Goal: Contribute content

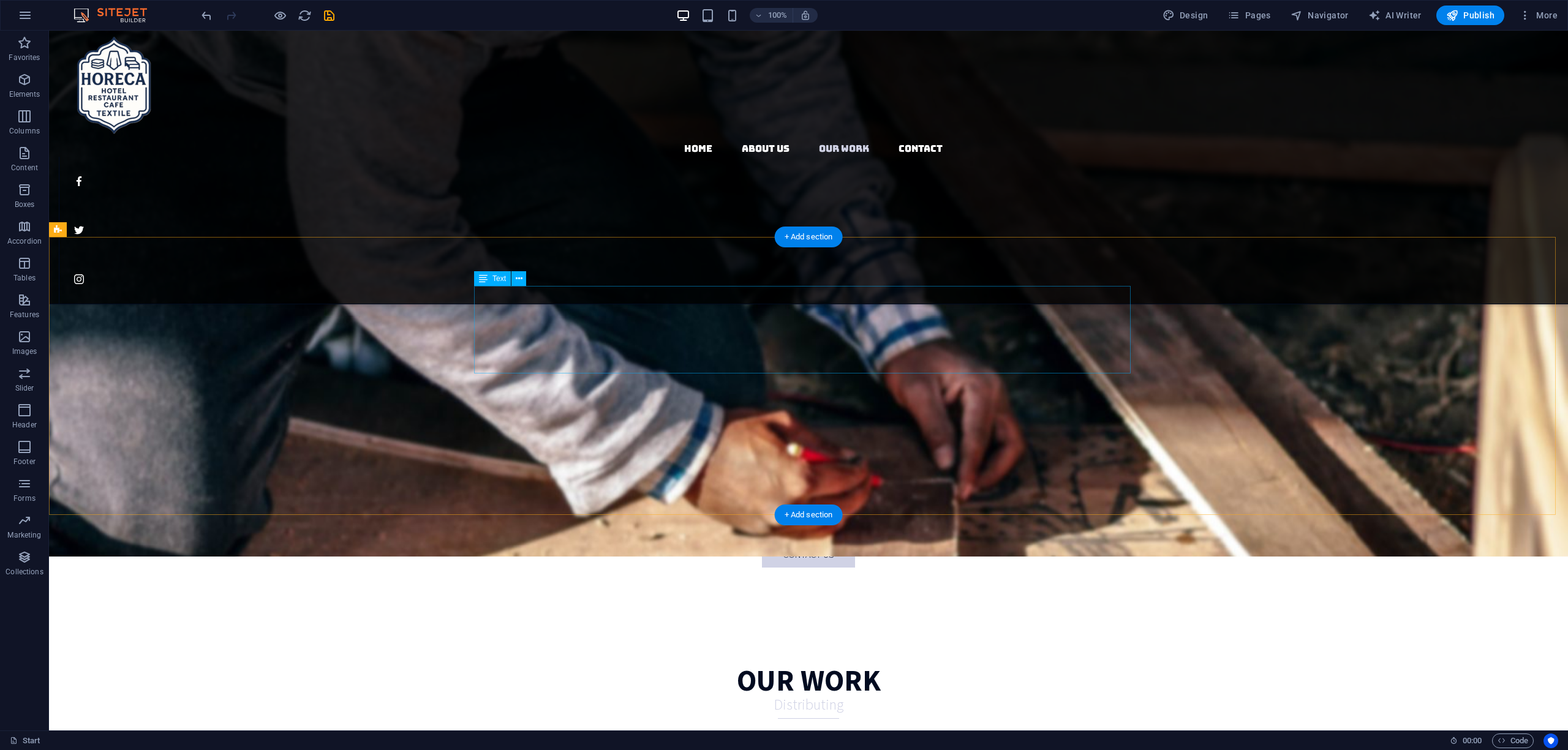
scroll to position [1568, 0]
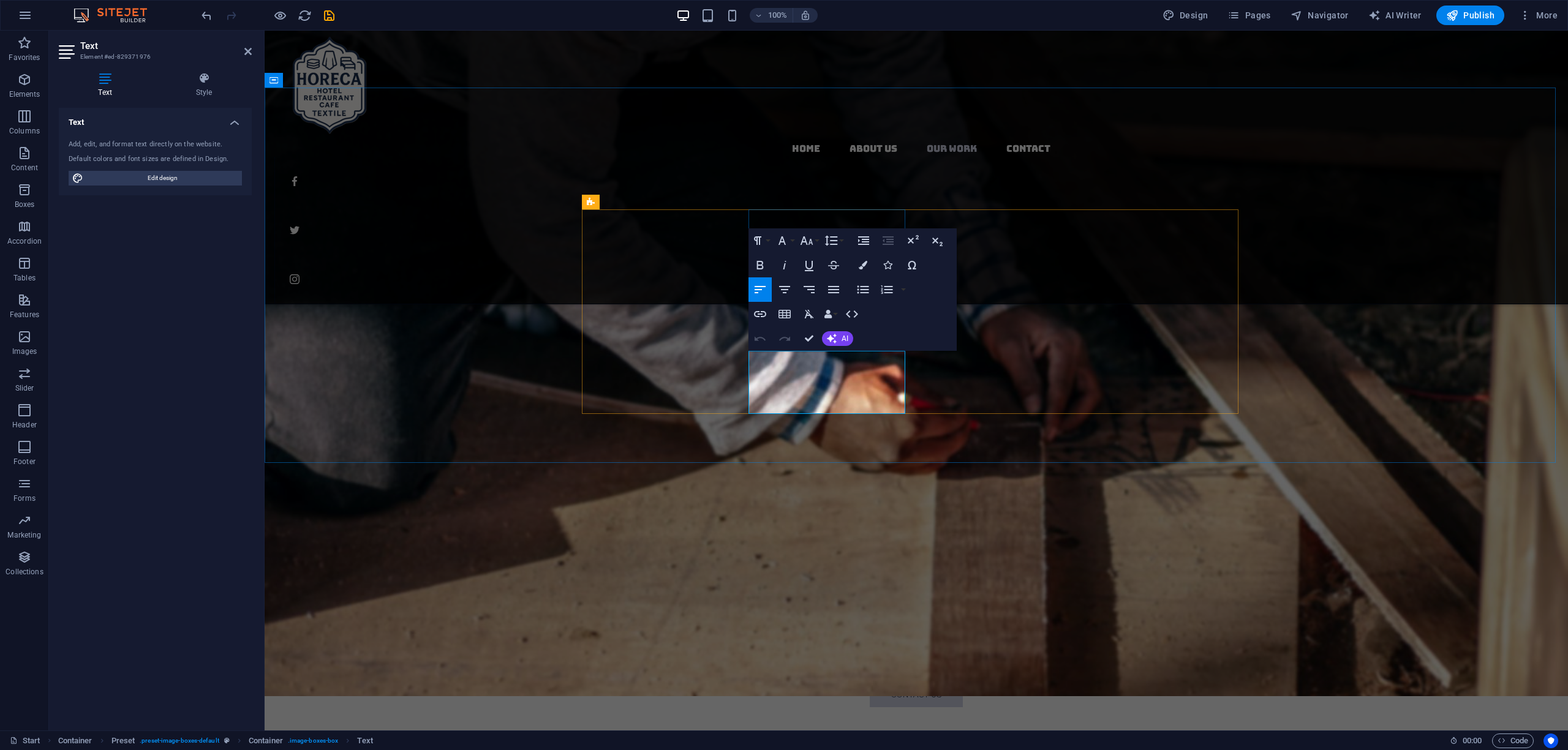
drag, startPoint x: 831, startPoint y: 388, endPoint x: 876, endPoint y: 409, distance: 49.7
drag, startPoint x: 869, startPoint y: 390, endPoint x: 831, endPoint y: 392, distance: 38.1
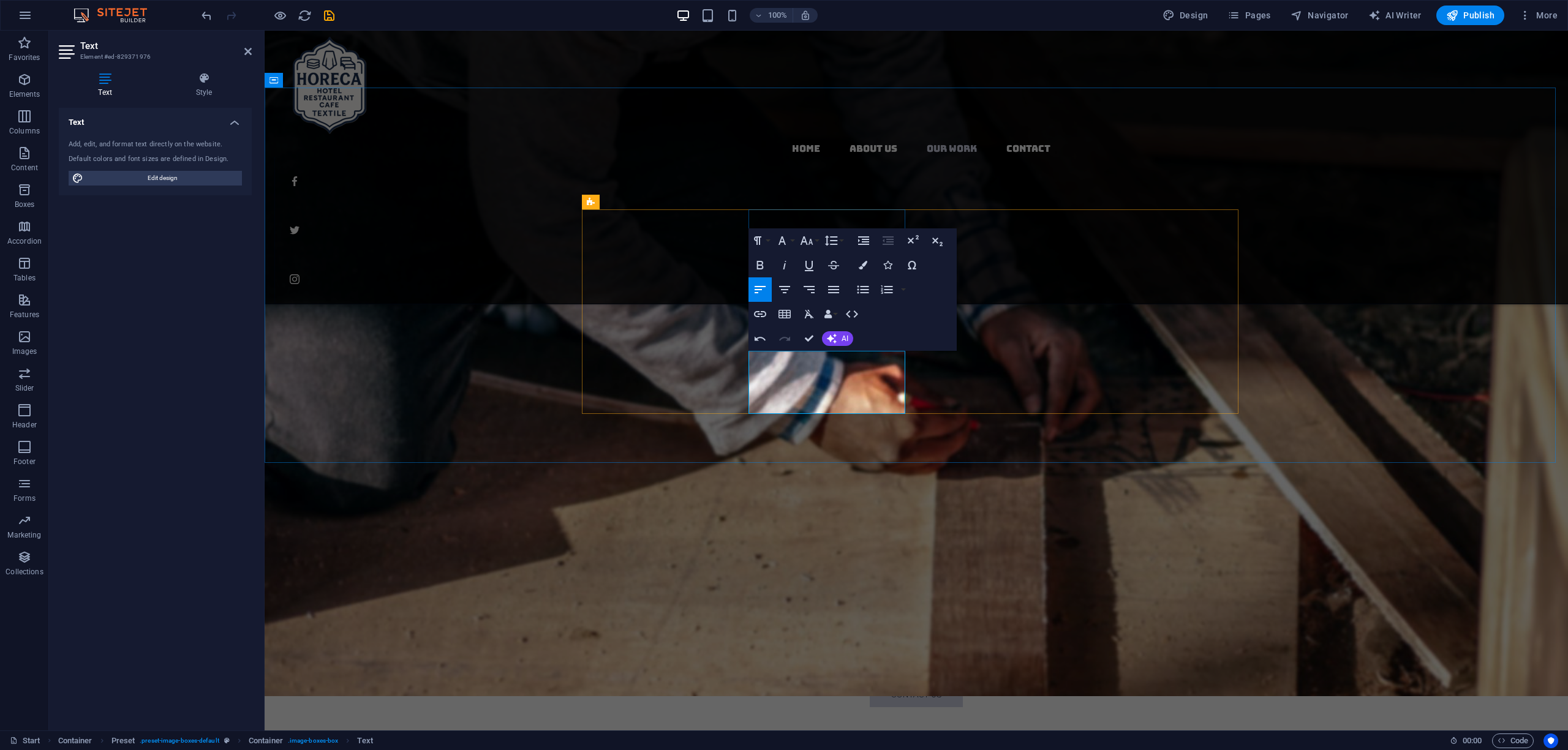
drag, startPoint x: 811, startPoint y: 336, endPoint x: 800, endPoint y: 358, distance: 24.6
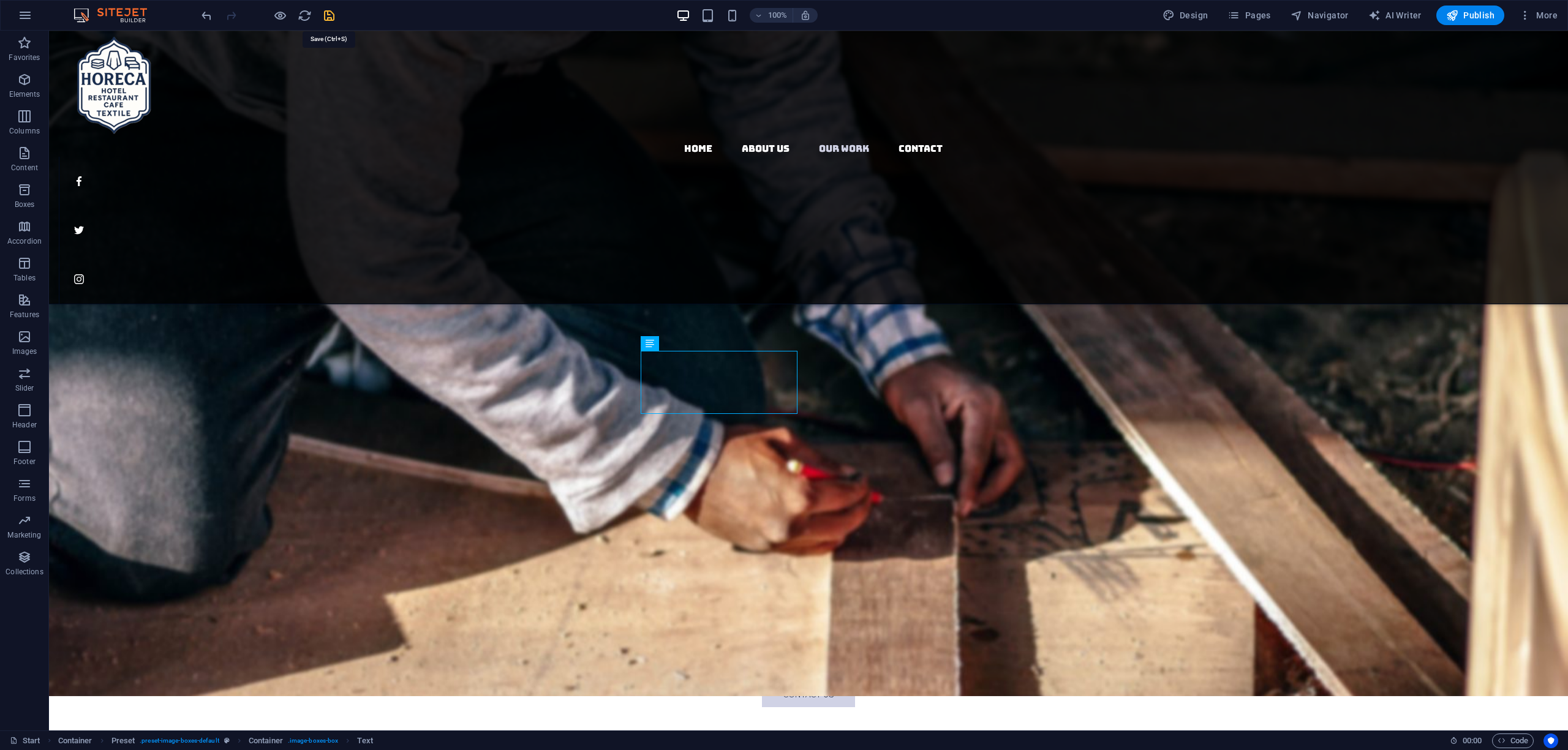
click at [334, 16] on icon "save" at bounding box center [330, 16] width 14 height 14
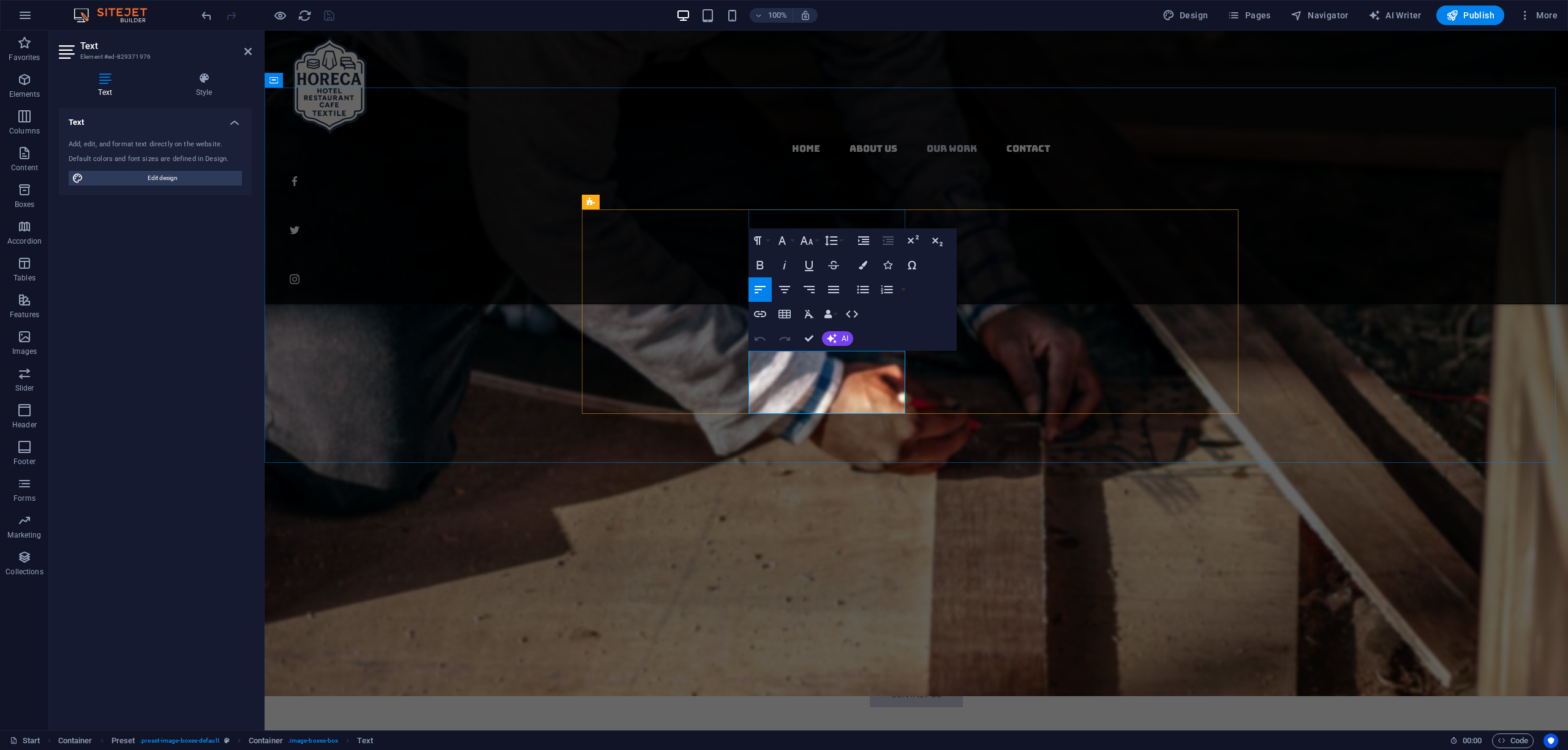
drag, startPoint x: 822, startPoint y: 356, endPoint x: 794, endPoint y: 360, distance: 28.3
drag, startPoint x: 868, startPoint y: 360, endPoint x: 836, endPoint y: 360, distance: 32.0
drag, startPoint x: 801, startPoint y: 373, endPoint x: 855, endPoint y: 375, distance: 54.0
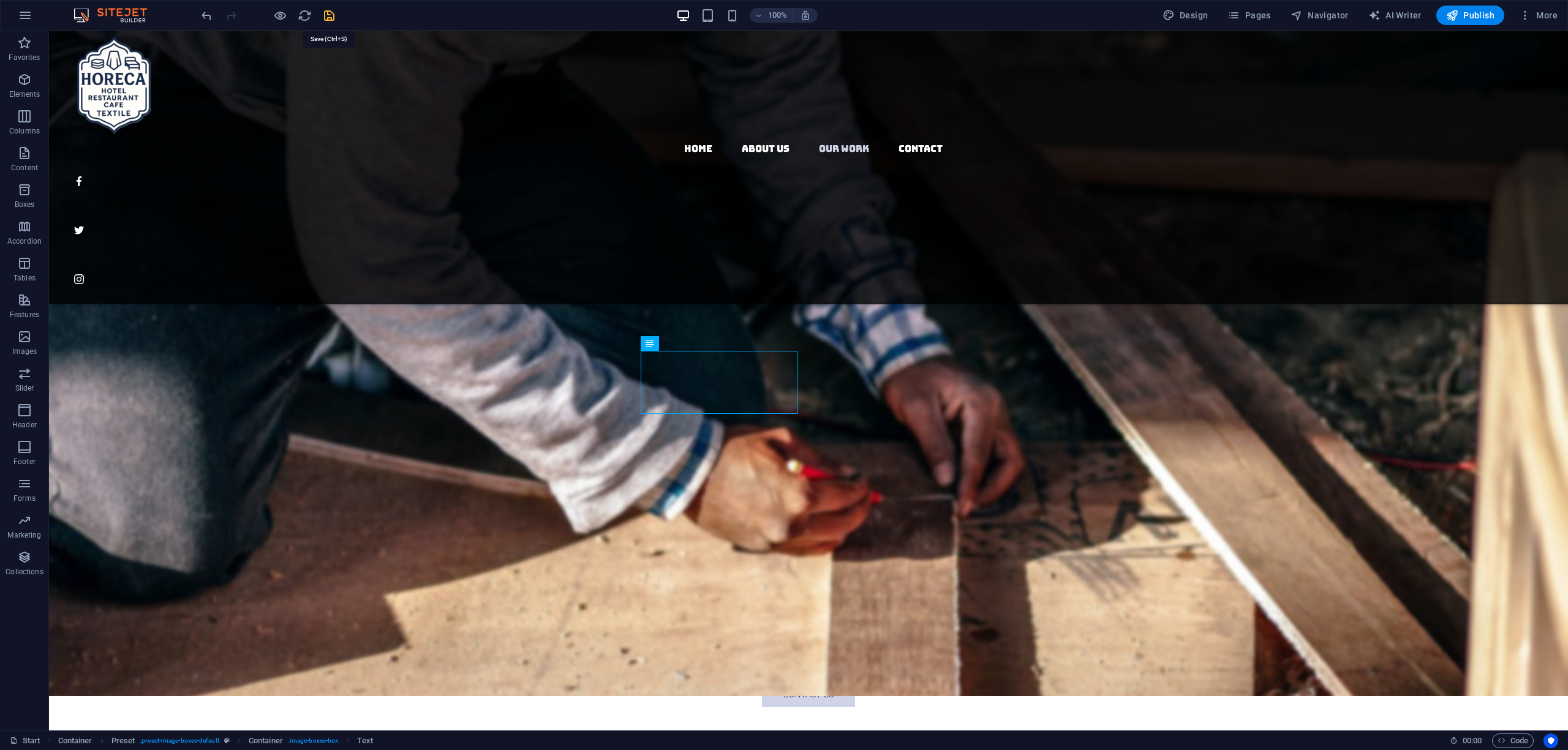
click at [324, 16] on icon "save" at bounding box center [330, 16] width 14 height 14
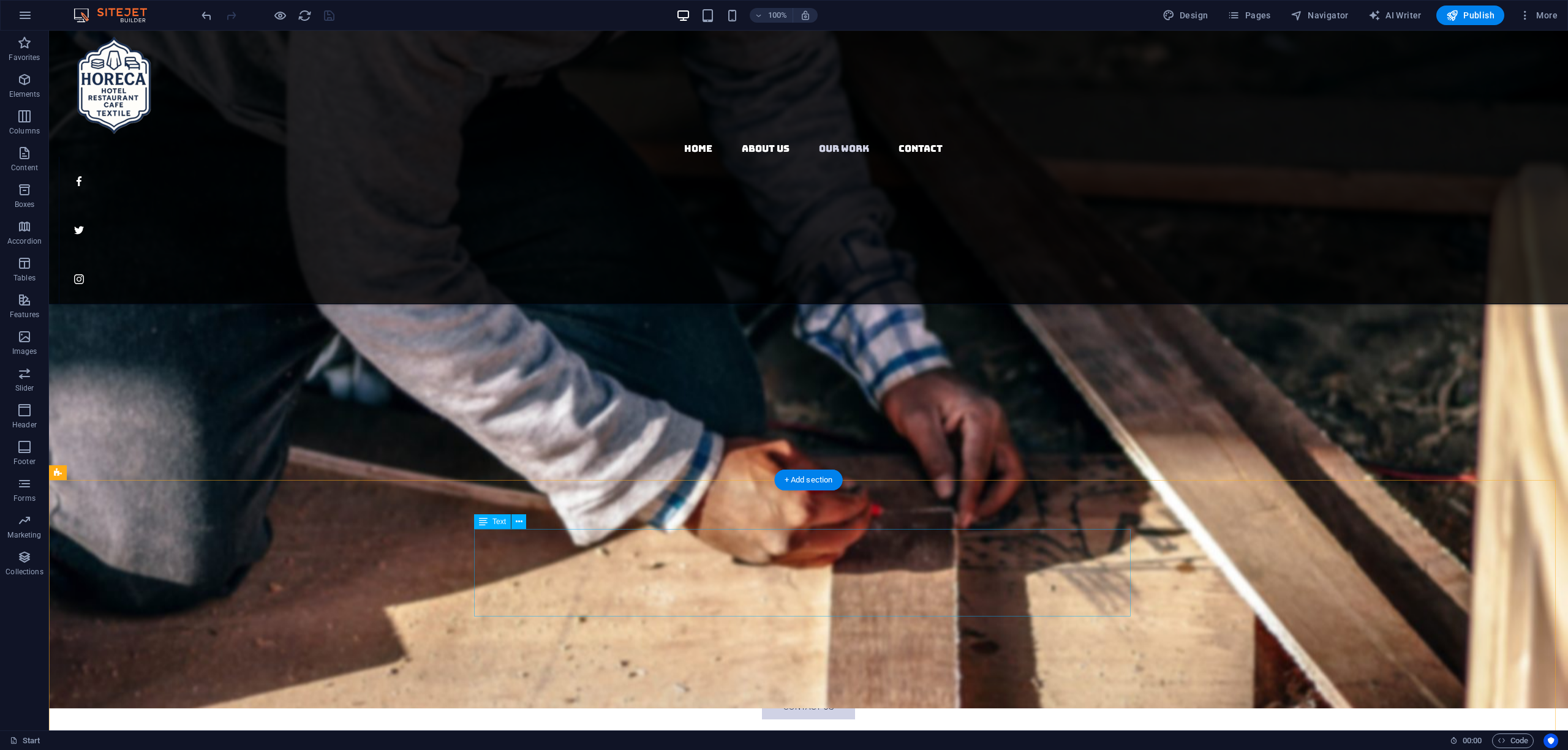
scroll to position [1505, 0]
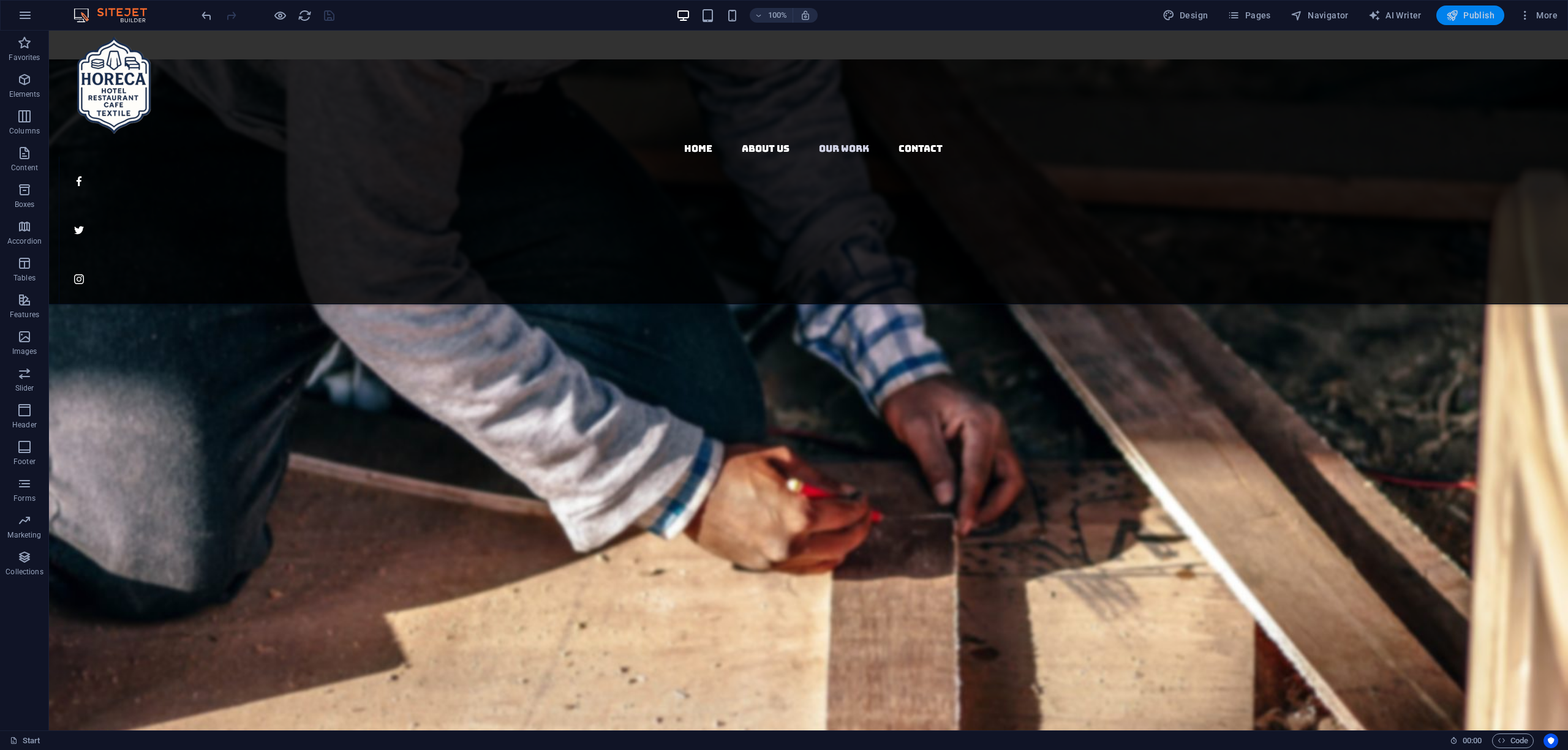
click at [1471, 17] on span "Publish" at bounding box center [1470, 15] width 49 height 12
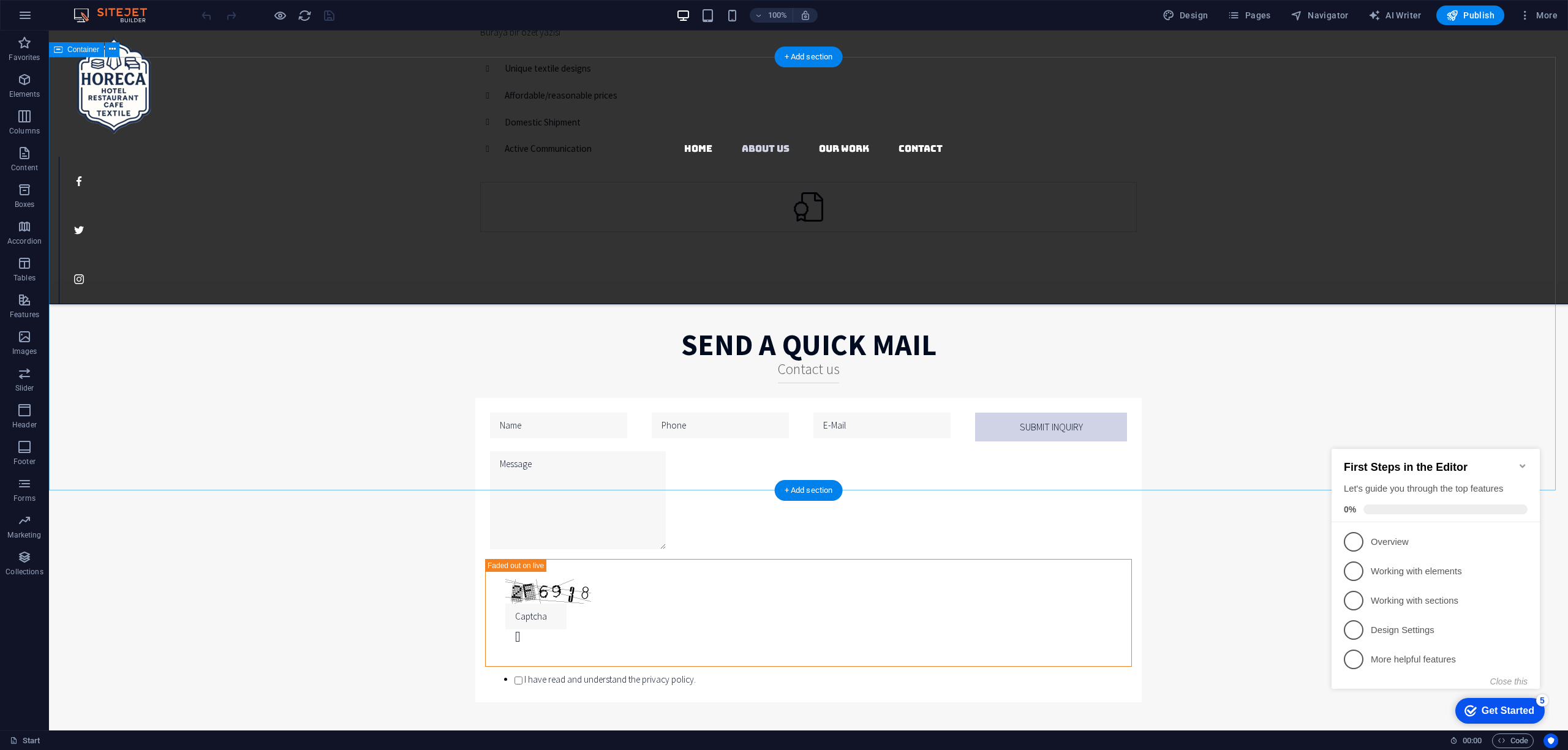
scroll to position [816, 0]
click at [1523, 686] on button "Close this" at bounding box center [1509, 681] width 38 height 10
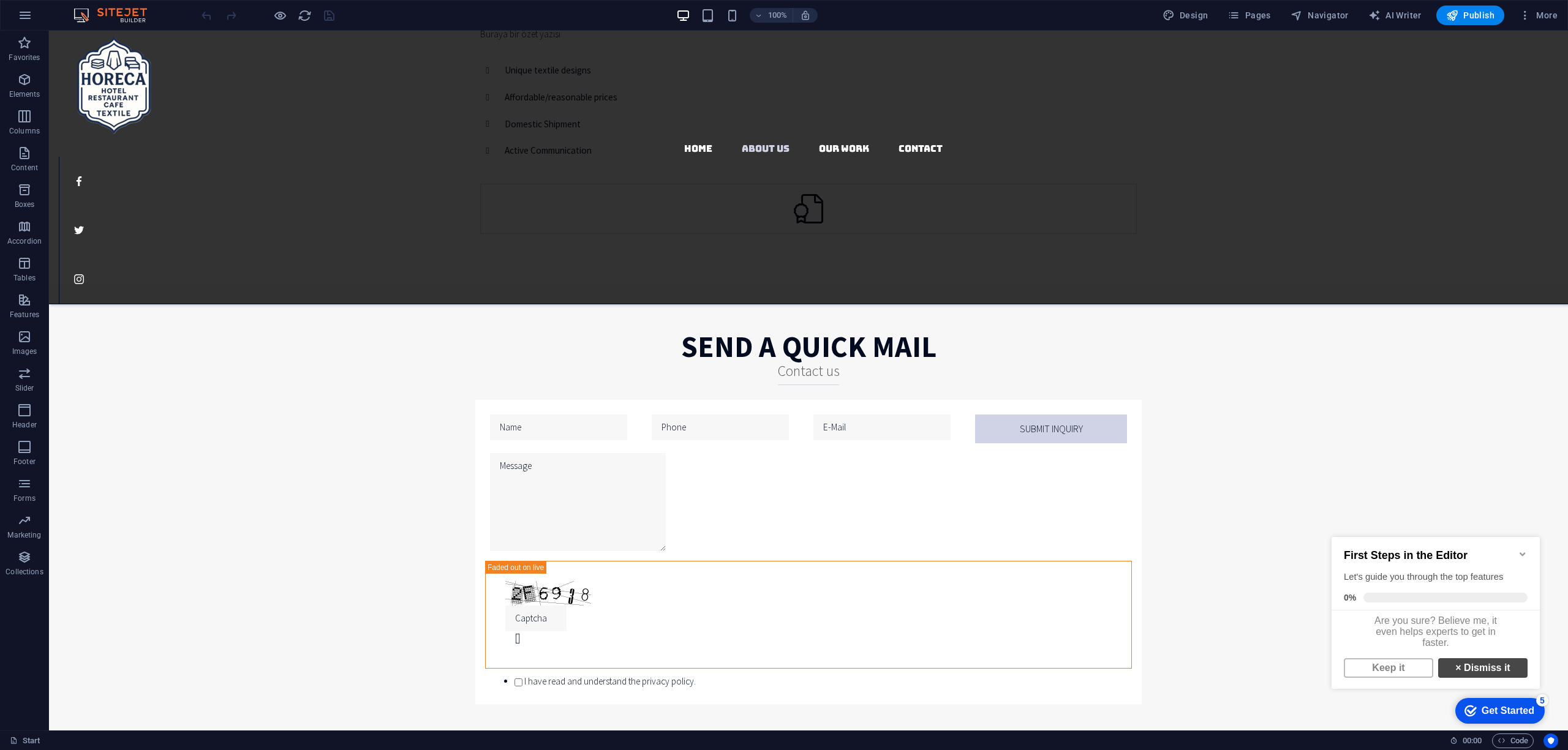
click at [1497, 671] on link "× Dismiss it" at bounding box center [1483, 668] width 89 height 19
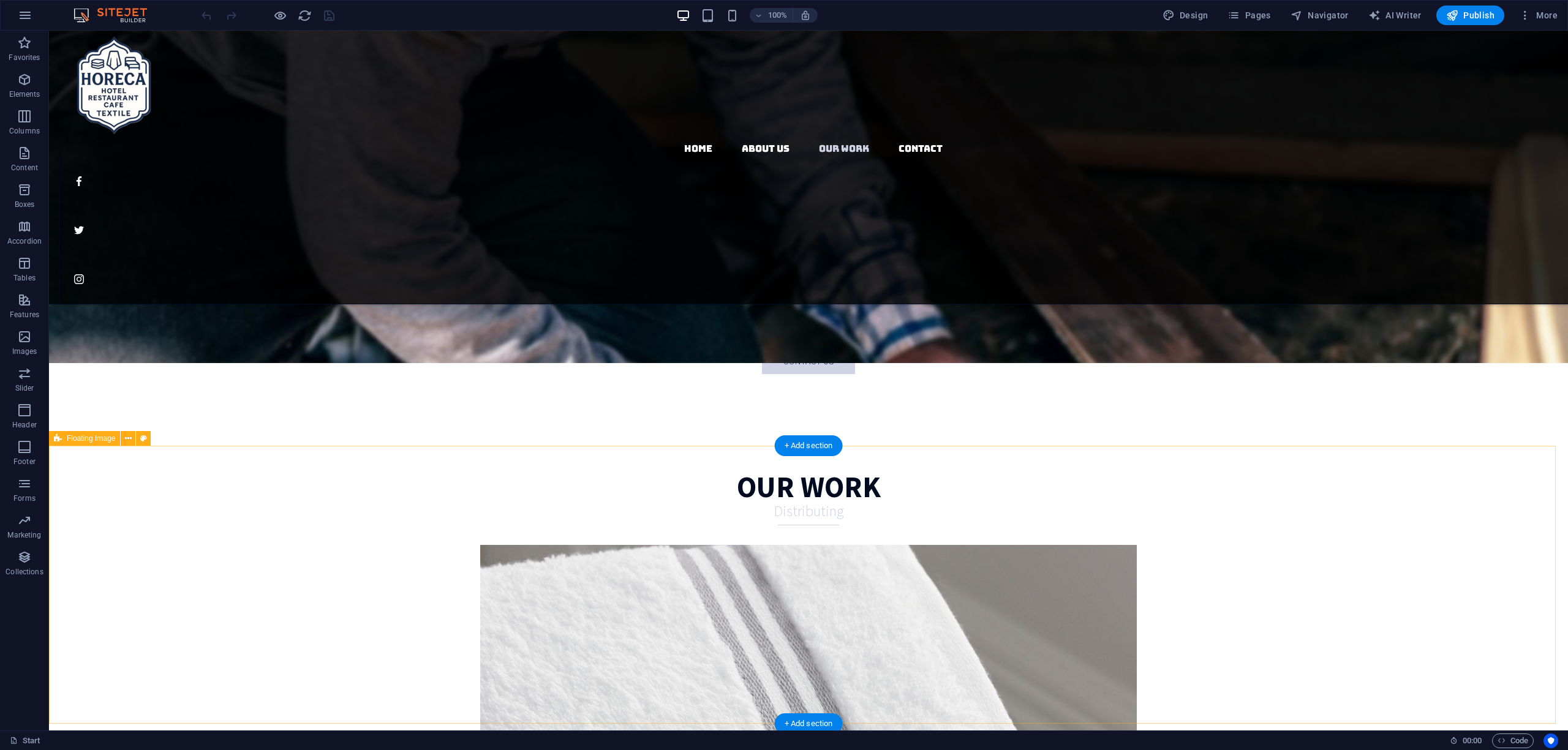
scroll to position [1913, 0]
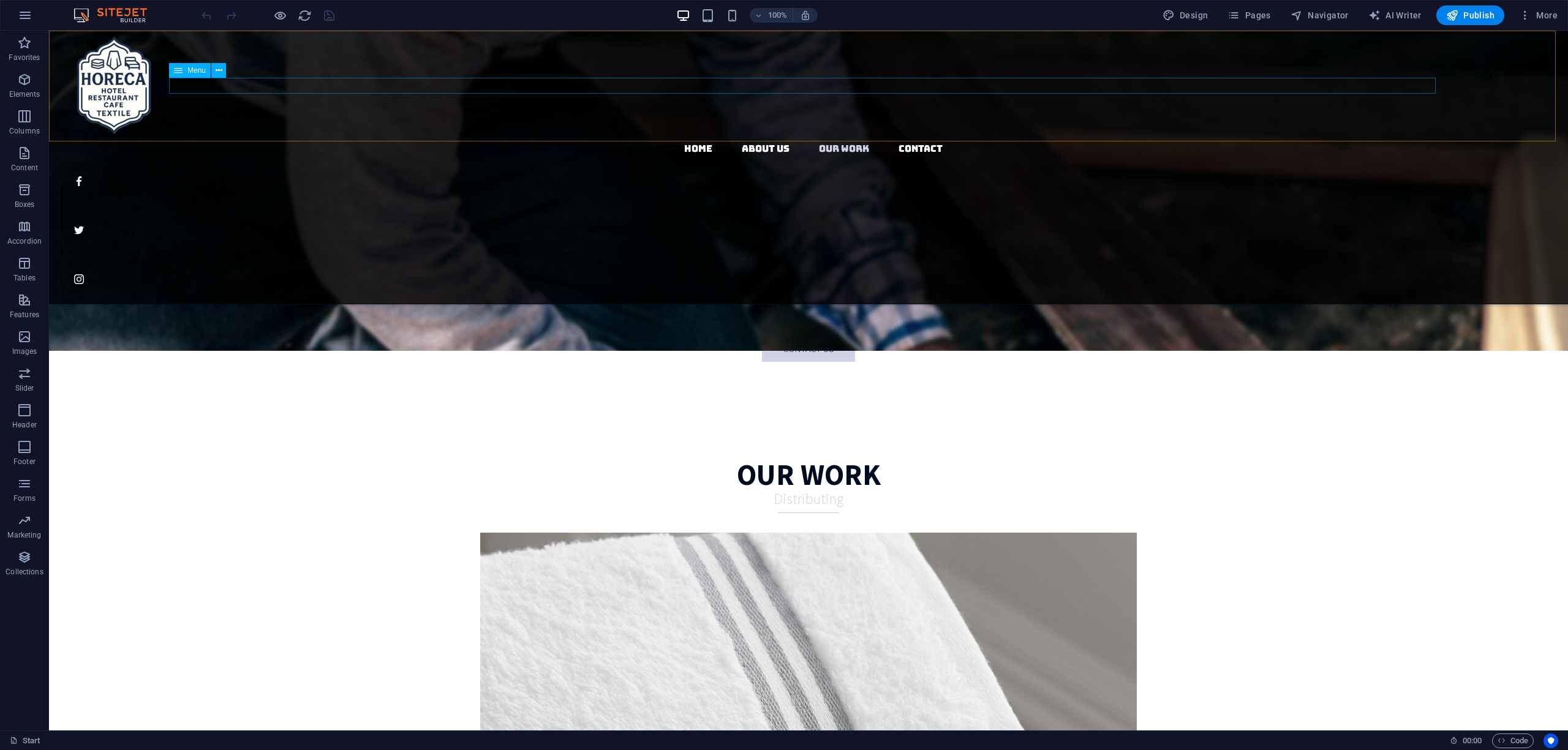
click at [839, 141] on nav "Home About us Our Work Contact" at bounding box center [813, 149] width 1509 height 16
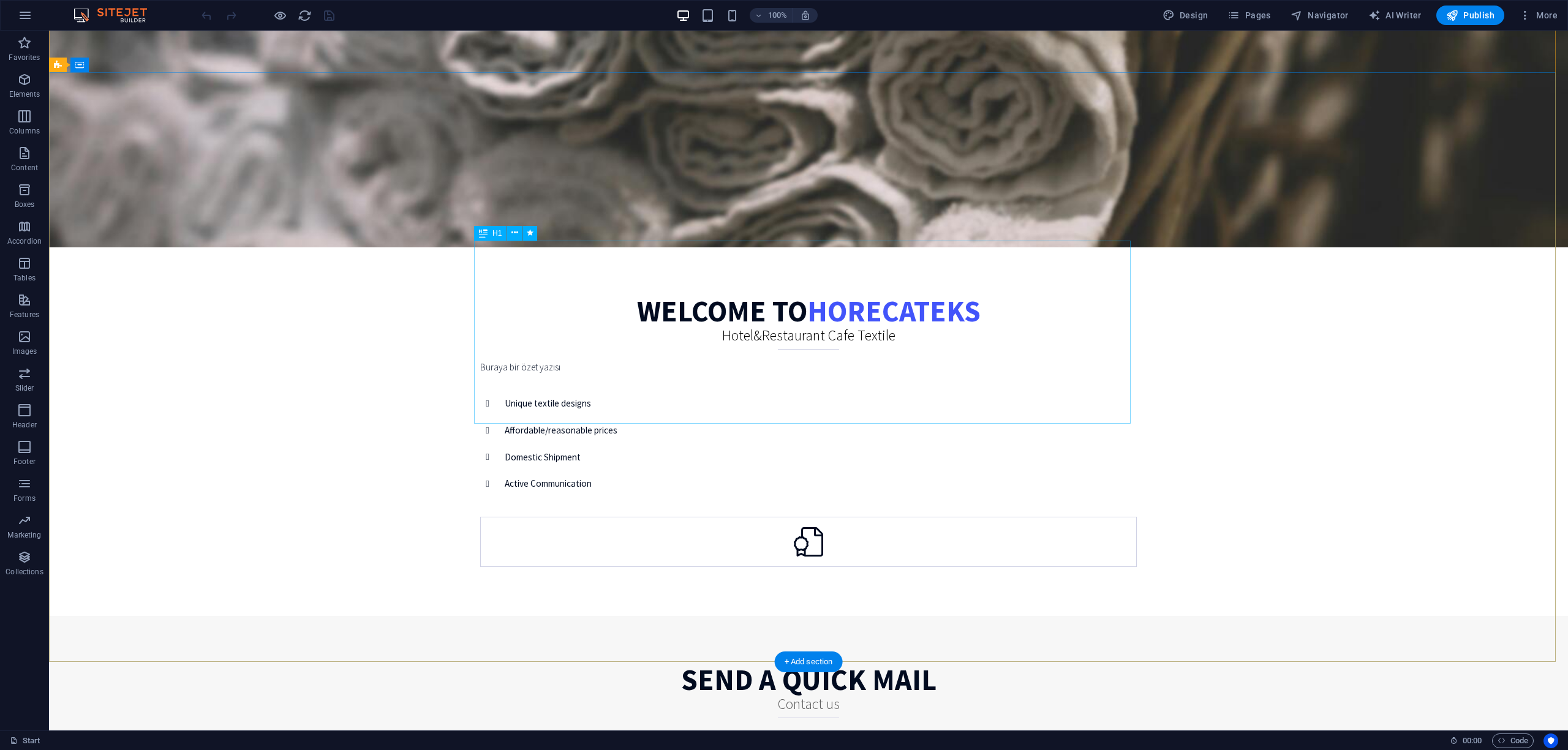
scroll to position [0, 0]
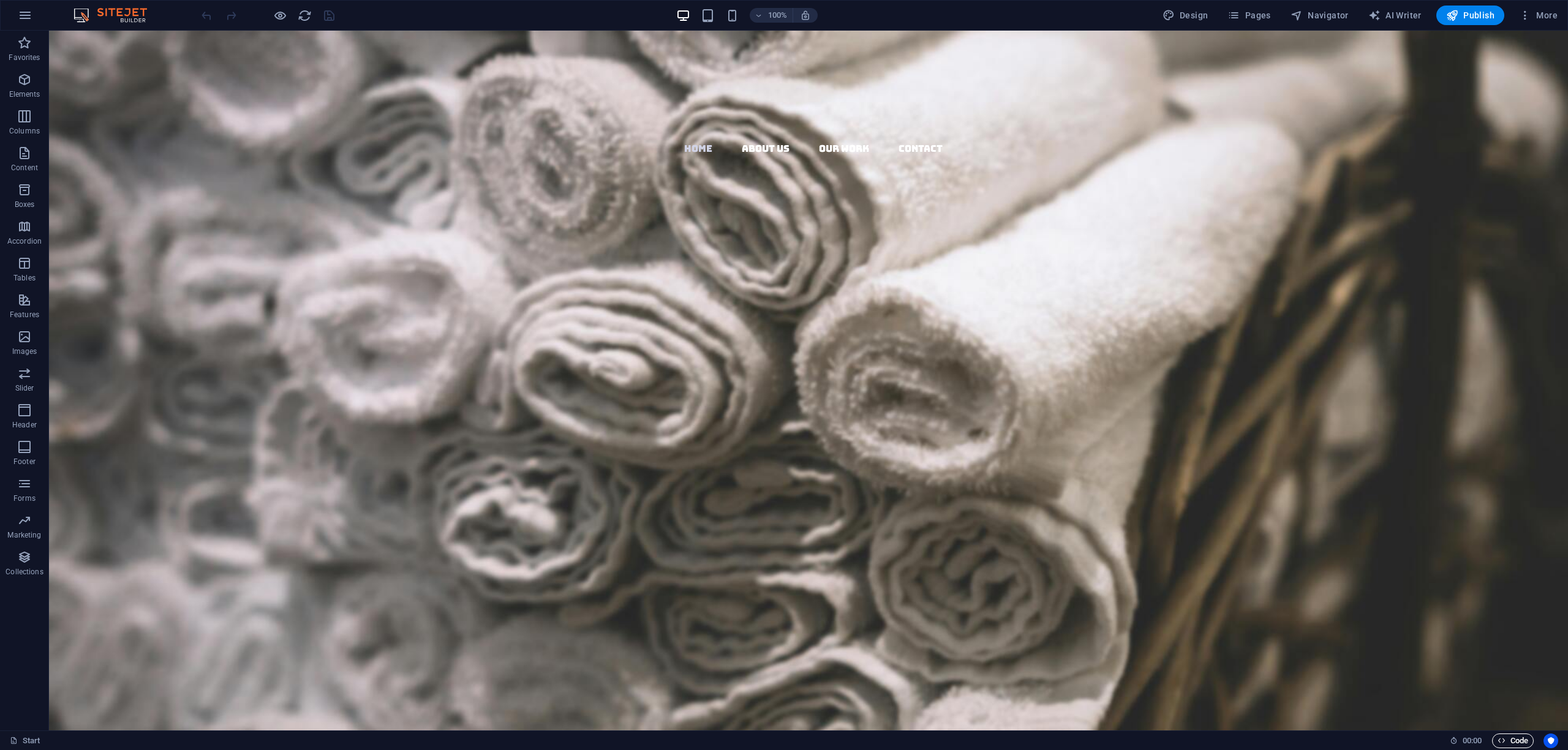
click at [1509, 736] on span "Code" at bounding box center [1512, 740] width 30 height 15
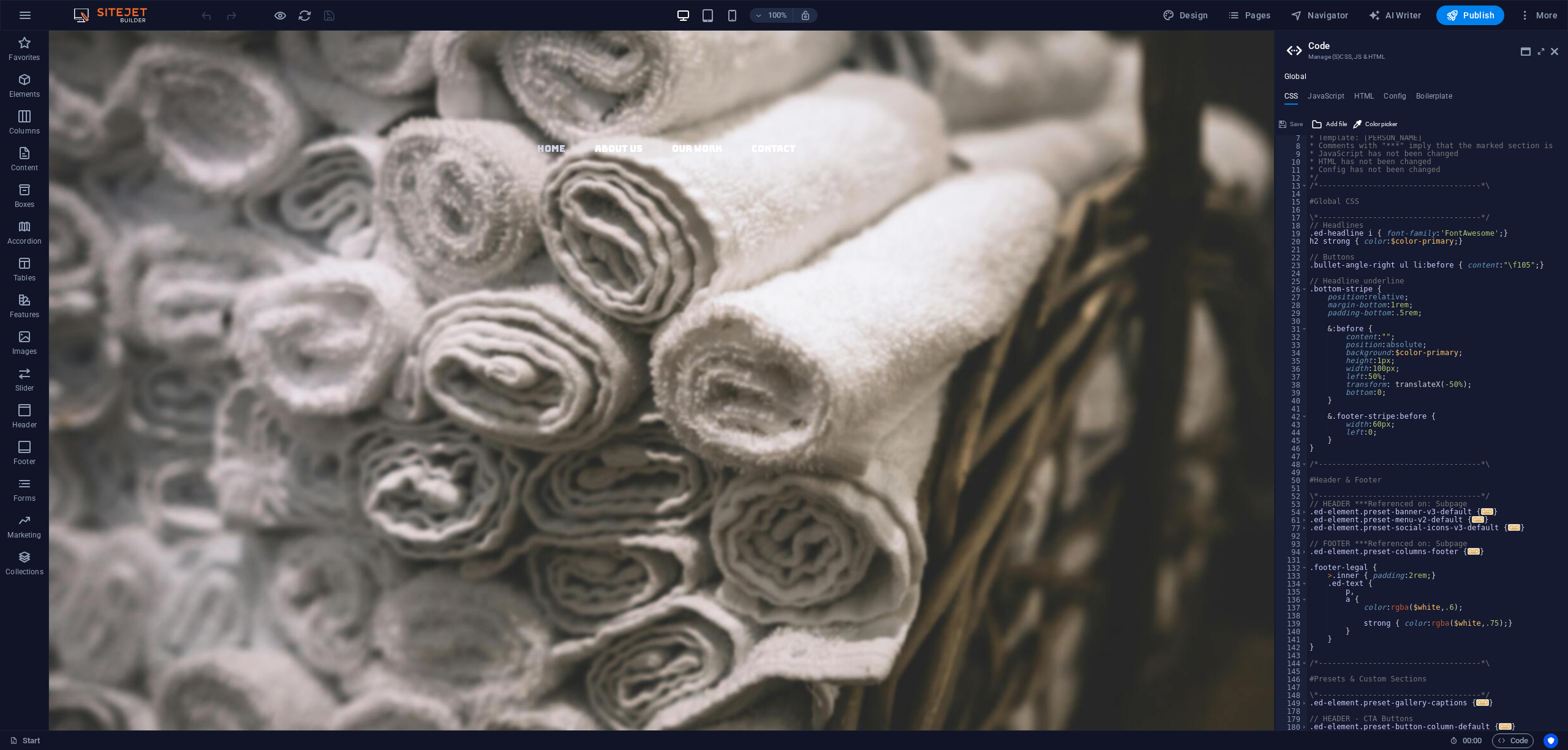
scroll to position [49, 0]
click at [827, 141] on nav "Home About us Our Work Contact" at bounding box center [666, 149] width 1215 height 16
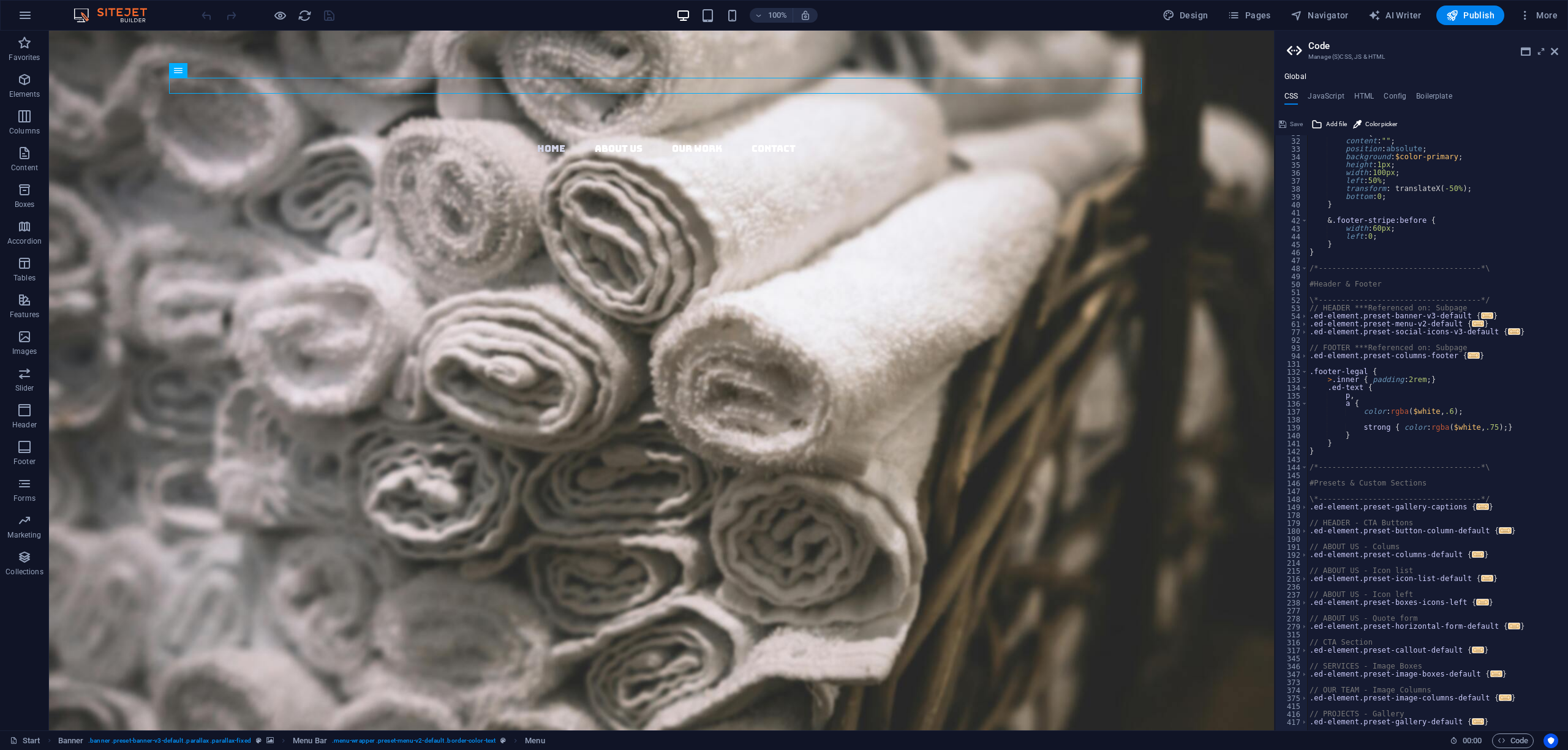
scroll to position [196, 0]
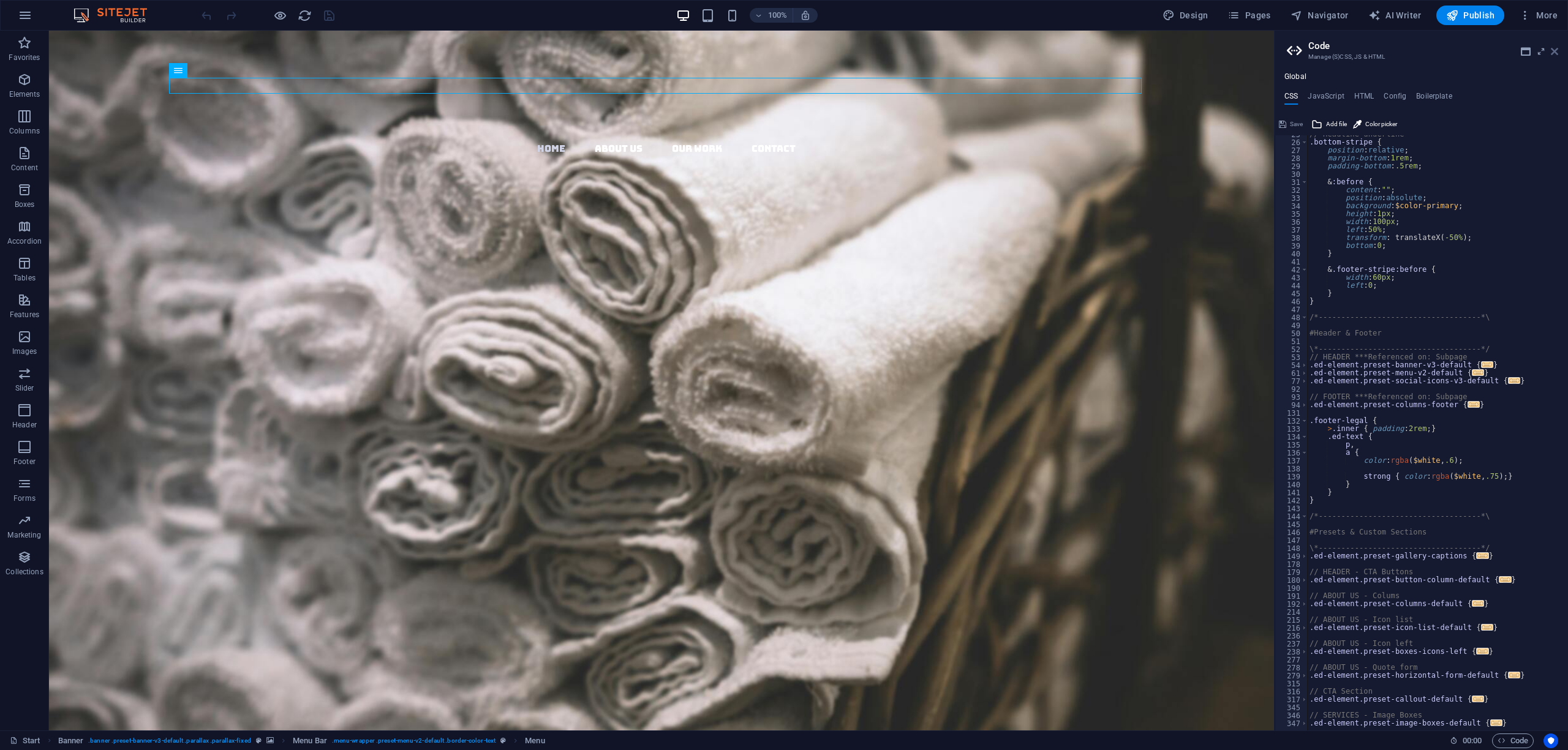
click at [1557, 50] on icon at bounding box center [1554, 51] width 7 height 10
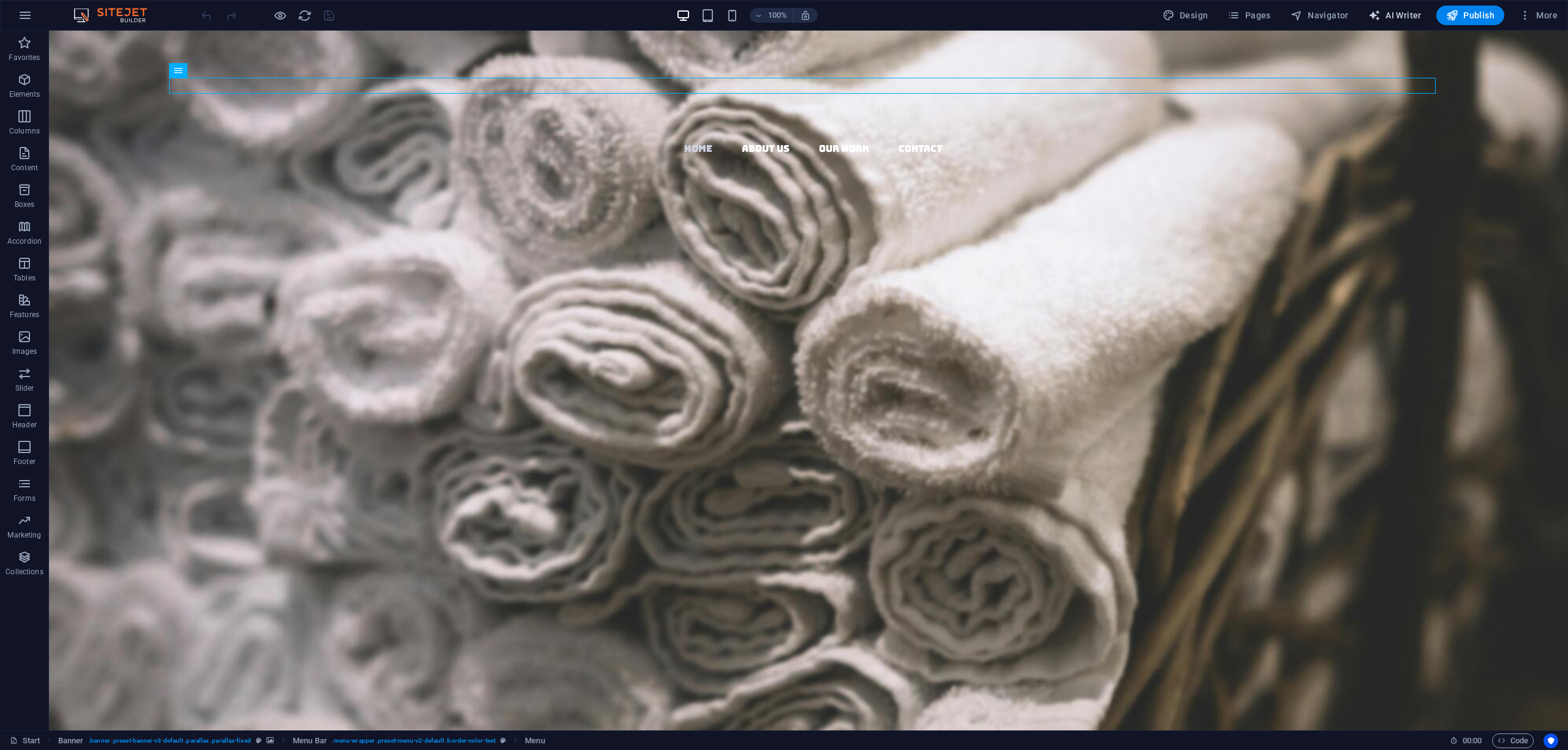
click at [1397, 16] on span "AI Writer" at bounding box center [1394, 15] width 53 height 12
select select "English"
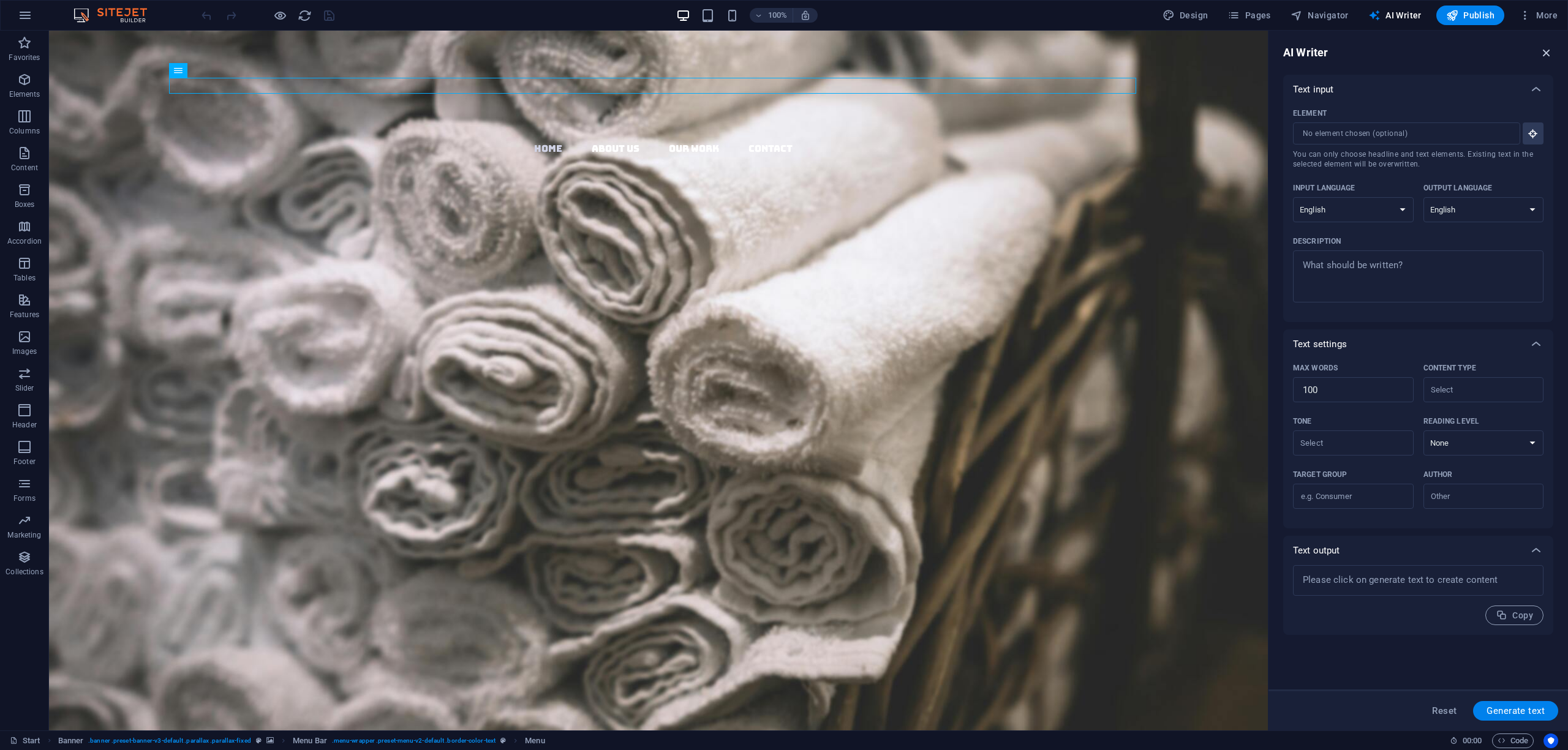
click at [1545, 54] on icon "button" at bounding box center [1546, 52] width 14 height 14
